Goal: Information Seeking & Learning: Learn about a topic

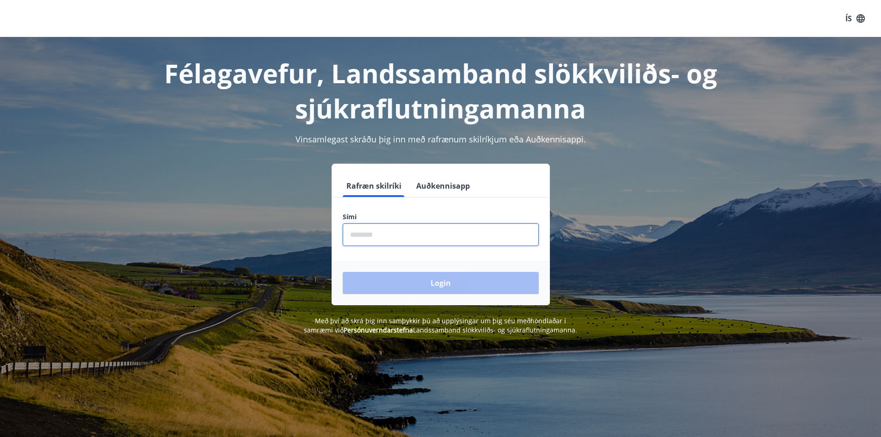
click at [411, 228] on input "phone" at bounding box center [441, 234] width 196 height 23
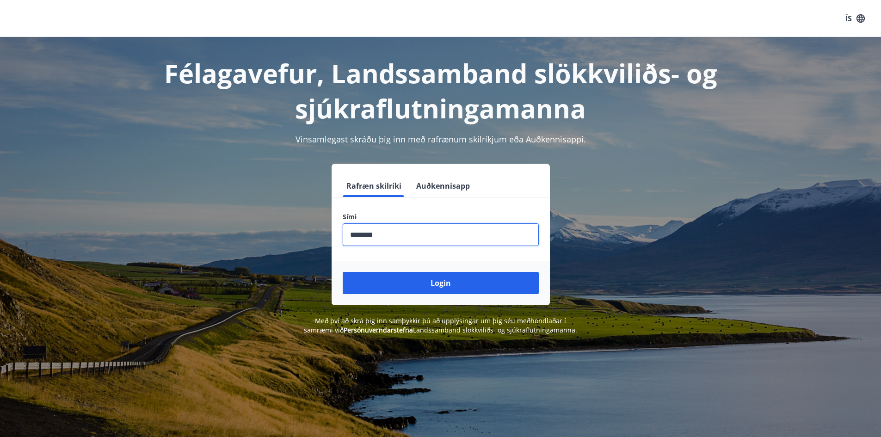
type input "********"
click at [343, 272] on button "Login" at bounding box center [441, 283] width 196 height 22
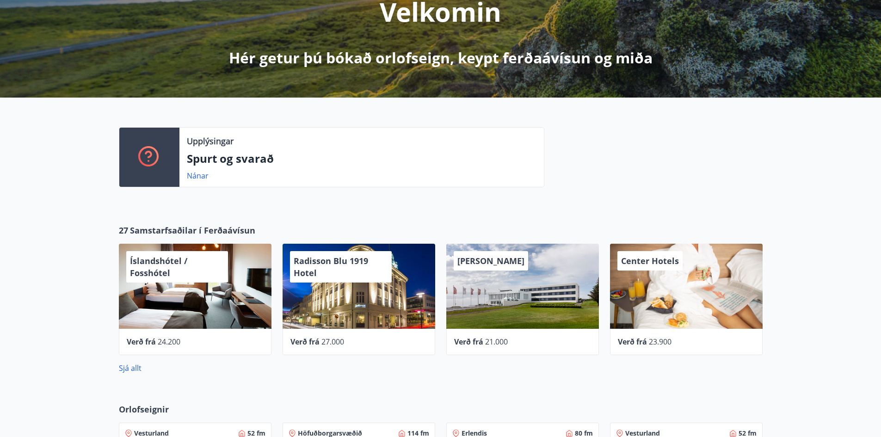
scroll to position [104, 0]
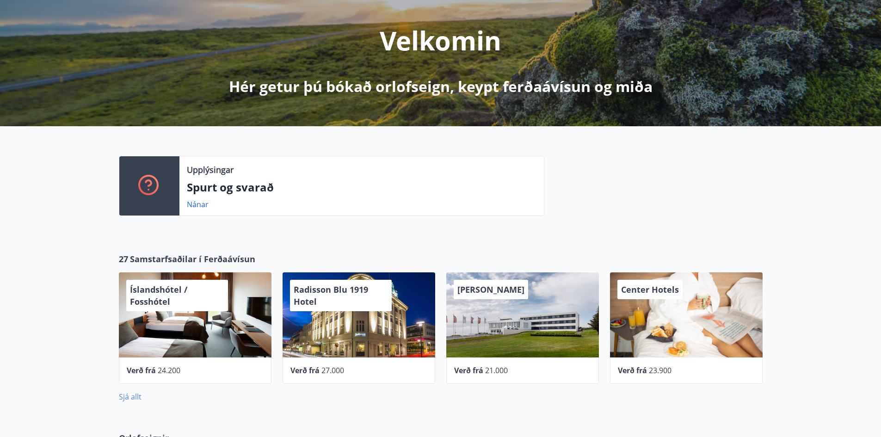
click at [140, 398] on link "Sjá allt" at bounding box center [130, 397] width 23 height 10
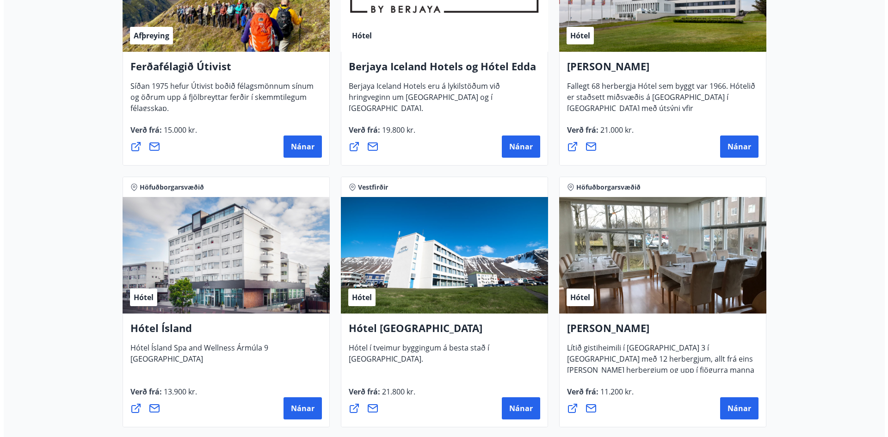
scroll to position [1048, 0]
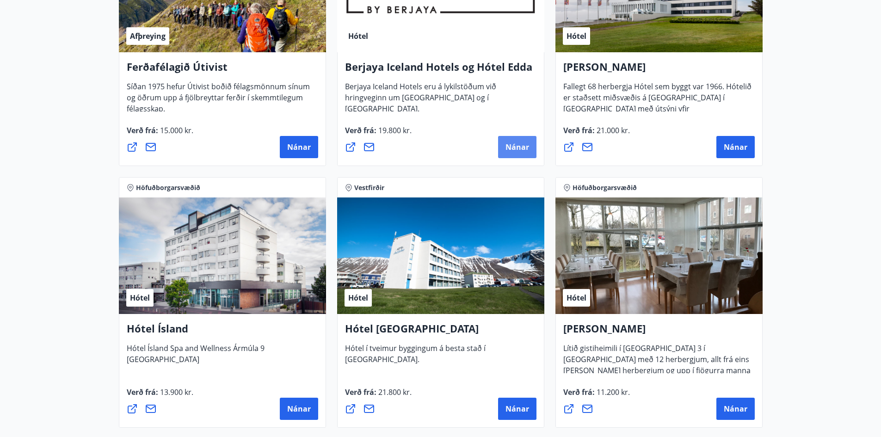
click at [519, 139] on button "Nánar" at bounding box center [517, 147] width 38 height 22
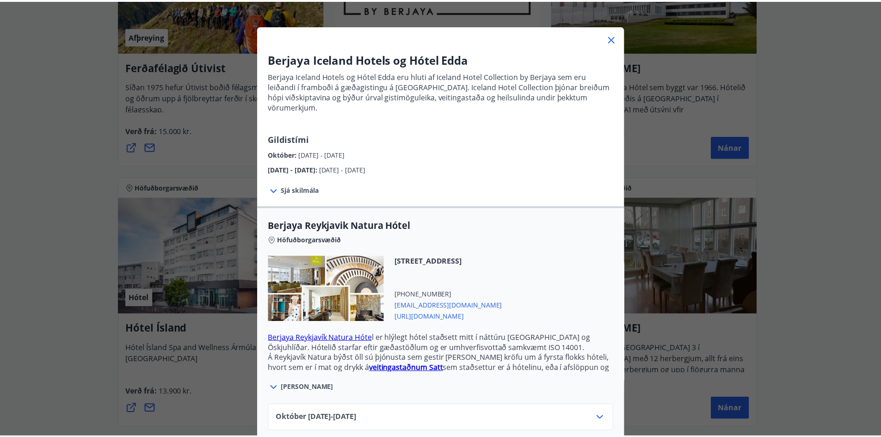
scroll to position [37, 0]
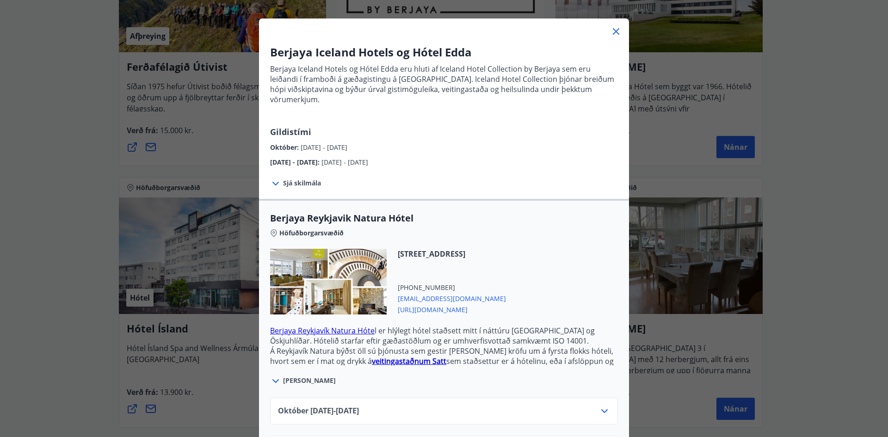
click at [612, 30] on icon at bounding box center [615, 31] width 11 height 11
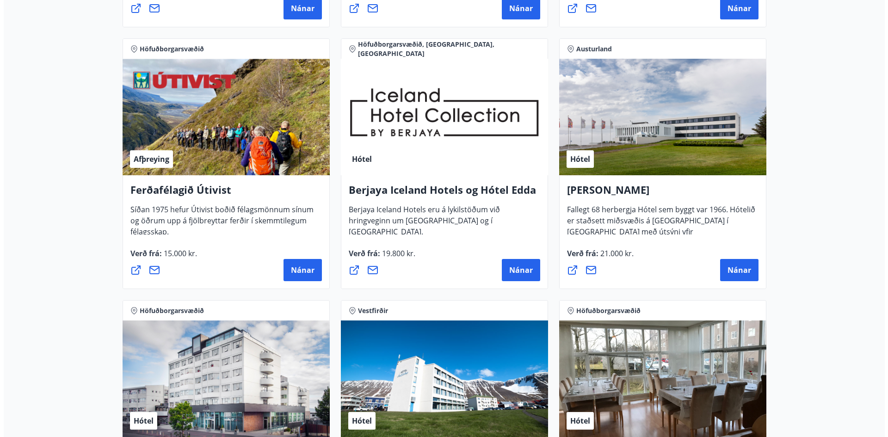
scroll to position [924, 0]
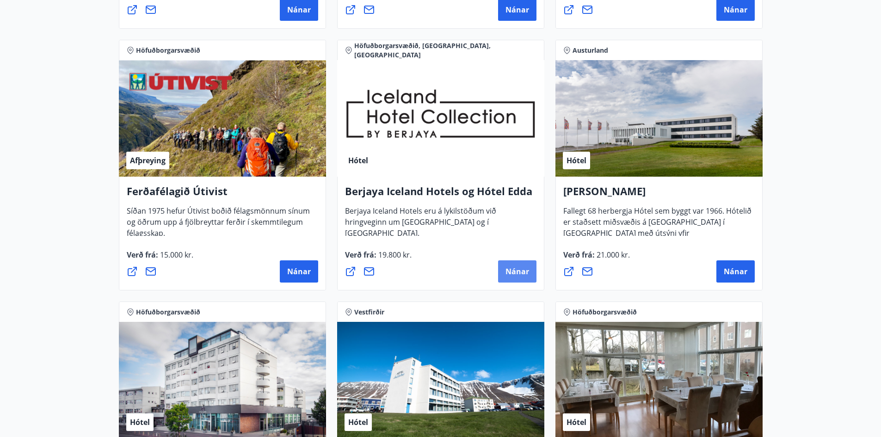
click at [509, 271] on span "Nánar" at bounding box center [517, 271] width 24 height 10
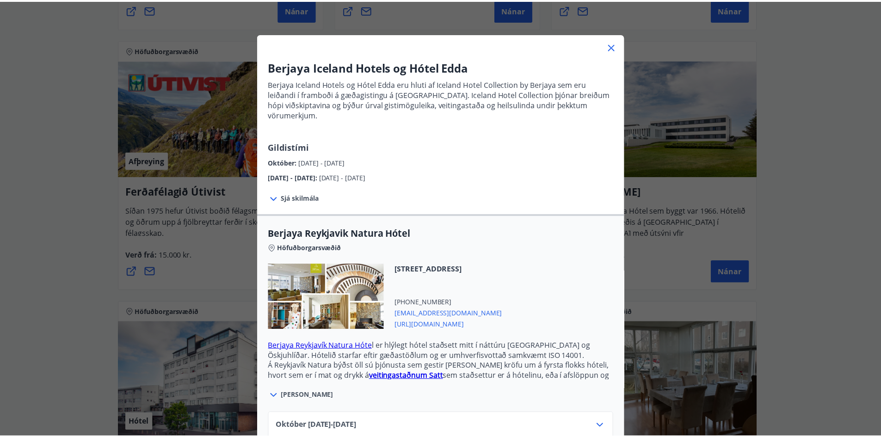
scroll to position [0, 0]
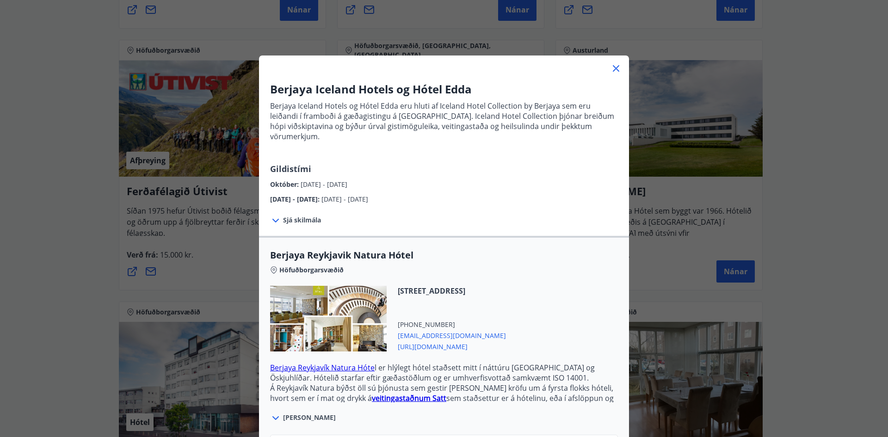
click at [616, 68] on icon at bounding box center [615, 68] width 11 height 11
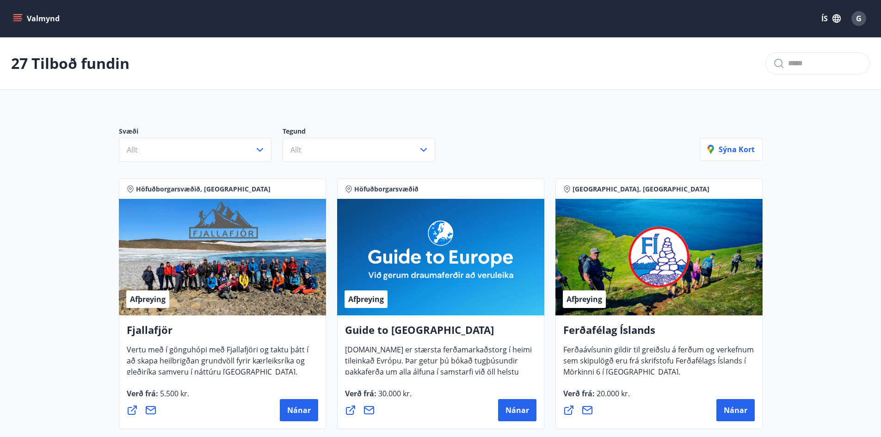
click at [17, 11] on button "Valmynd" at bounding box center [37, 18] width 52 height 17
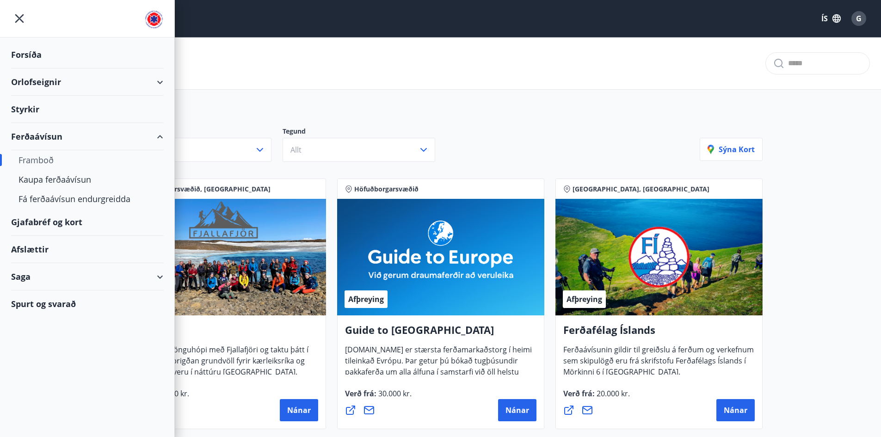
click at [25, 104] on div "Styrkir" at bounding box center [87, 109] width 152 height 27
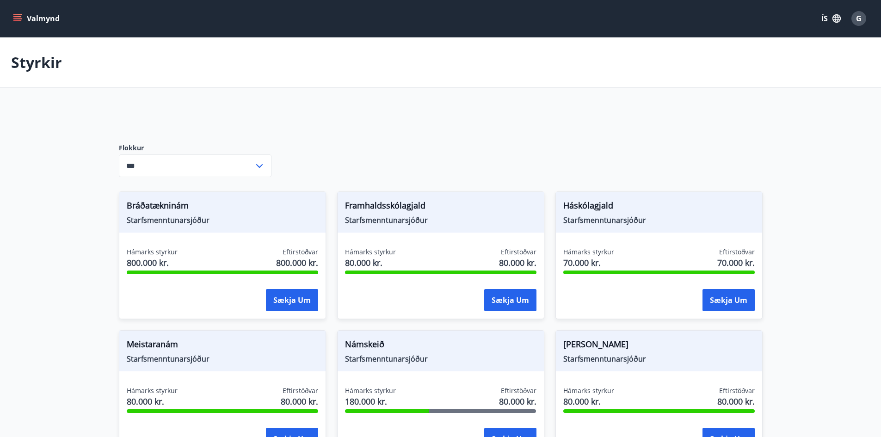
type input "***"
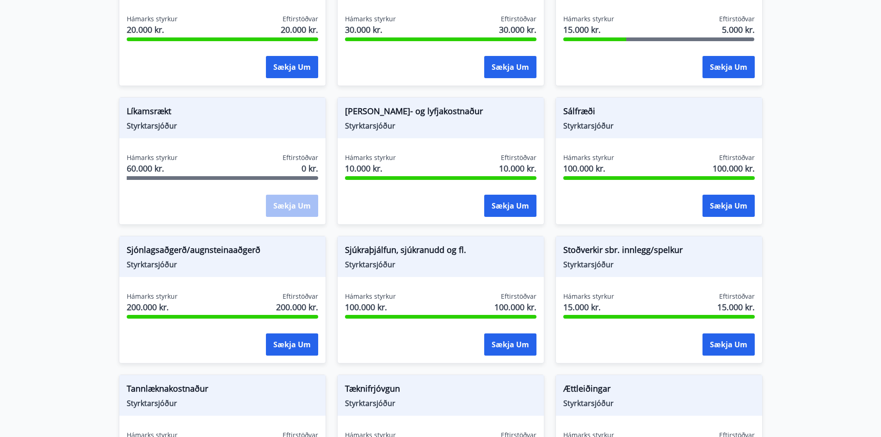
scroll to position [904, 0]
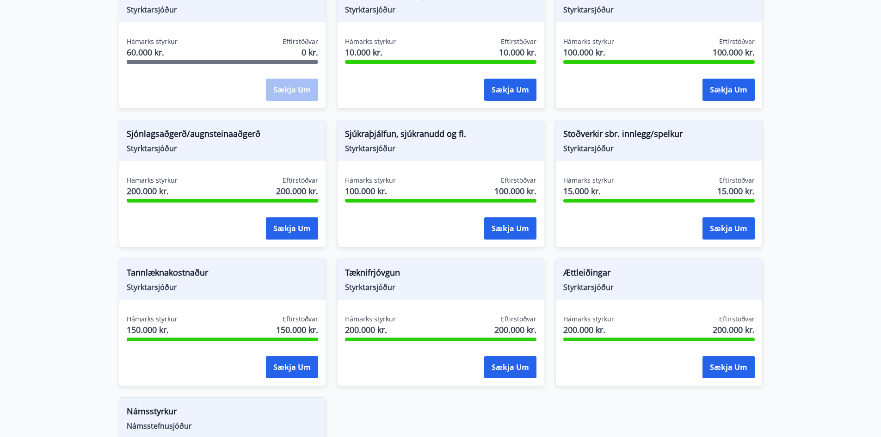
drag, startPoint x: 103, startPoint y: 281, endPoint x: 86, endPoint y: 322, distance: 44.4
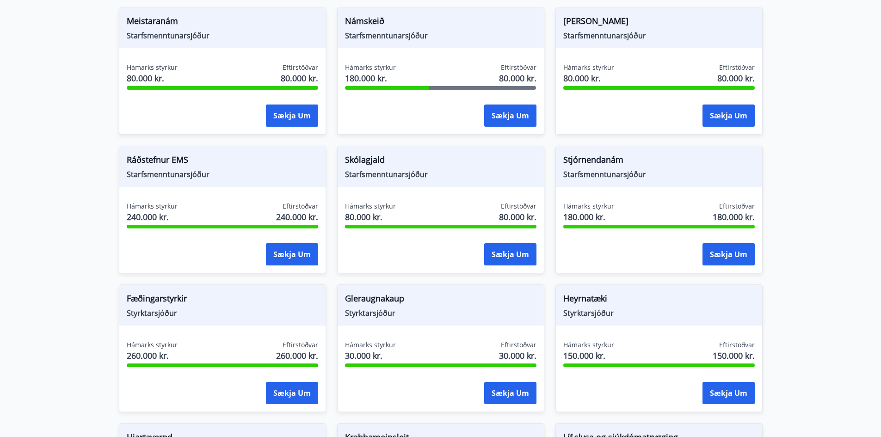
scroll to position [324, 0]
